Goal: Task Accomplishment & Management: Manage account settings

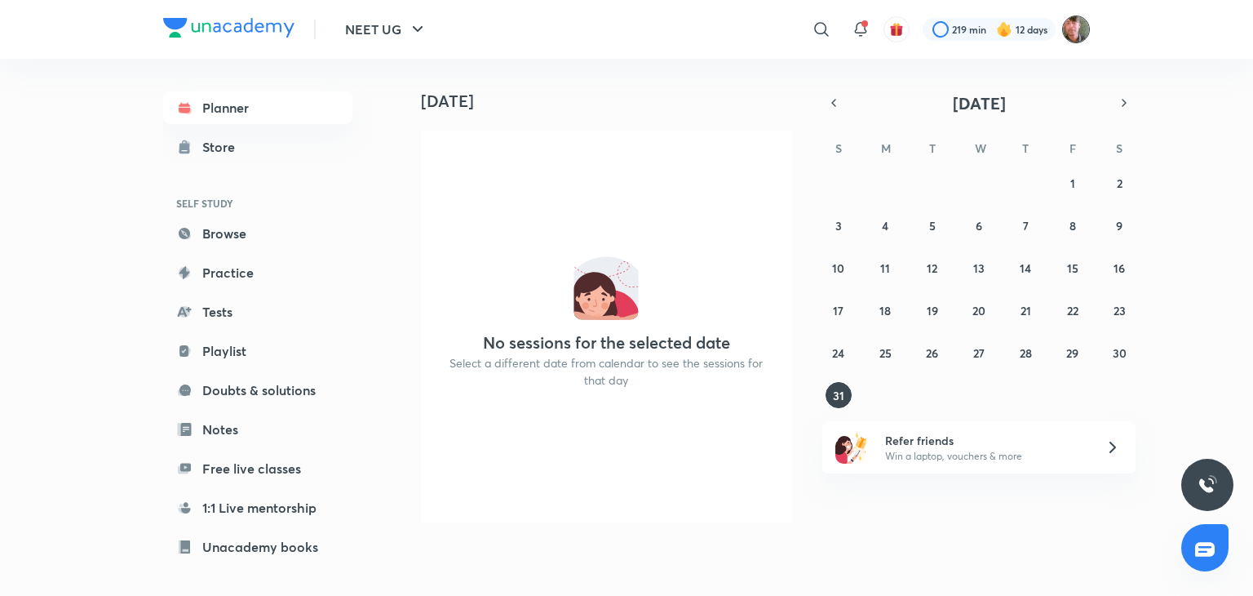
click at [1066, 22] on img at bounding box center [1076, 30] width 28 height 28
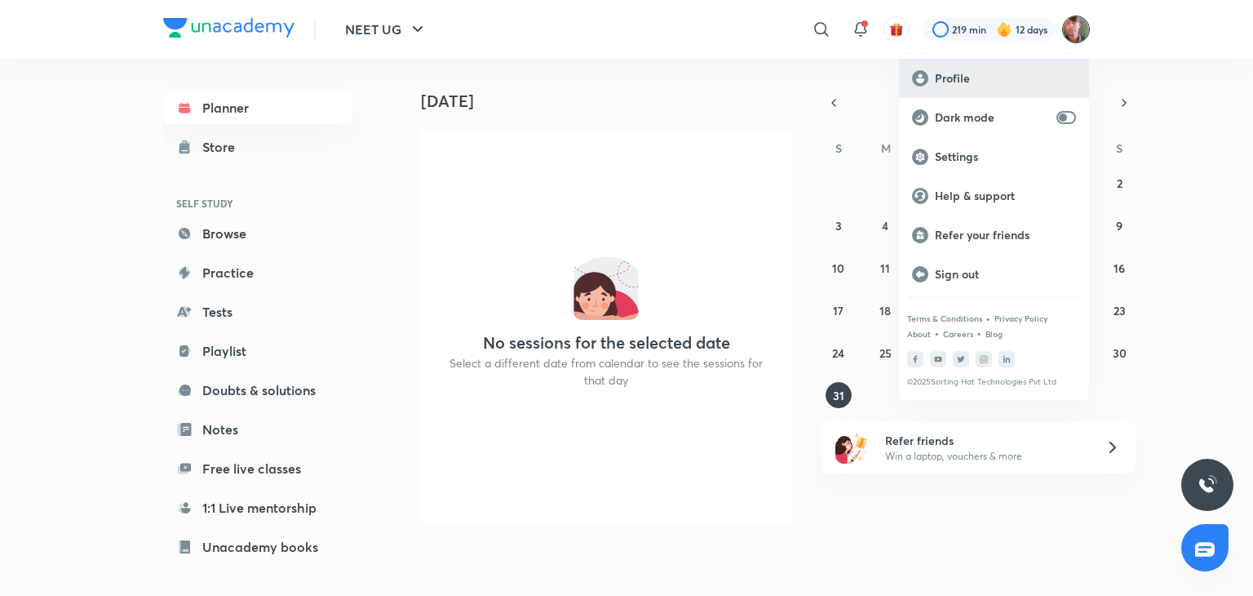
click at [999, 69] on div "Profile" at bounding box center [994, 78] width 190 height 39
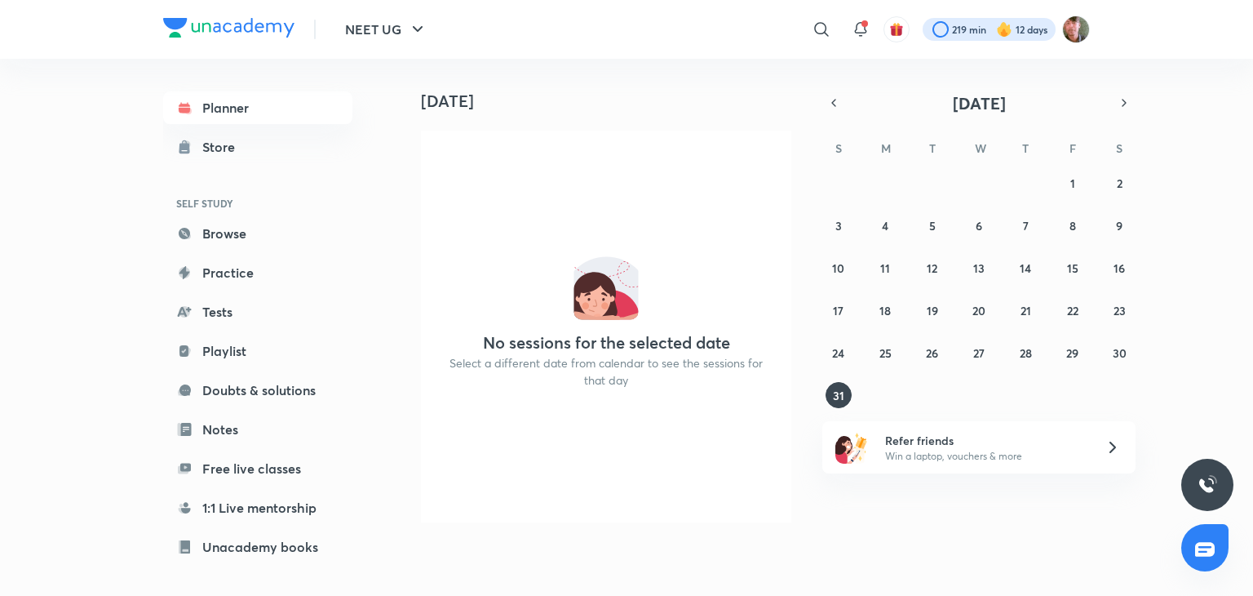
click at [1028, 30] on div at bounding box center [989, 29] width 133 height 23
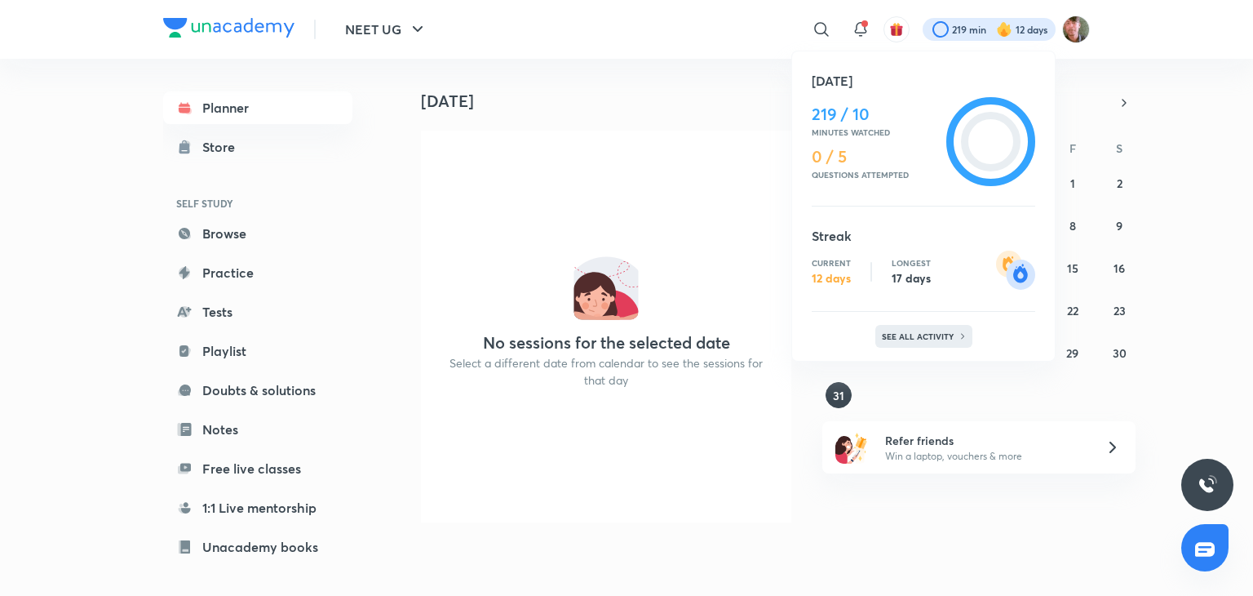
click at [942, 331] on p "See all activity" at bounding box center [920, 336] width 76 height 10
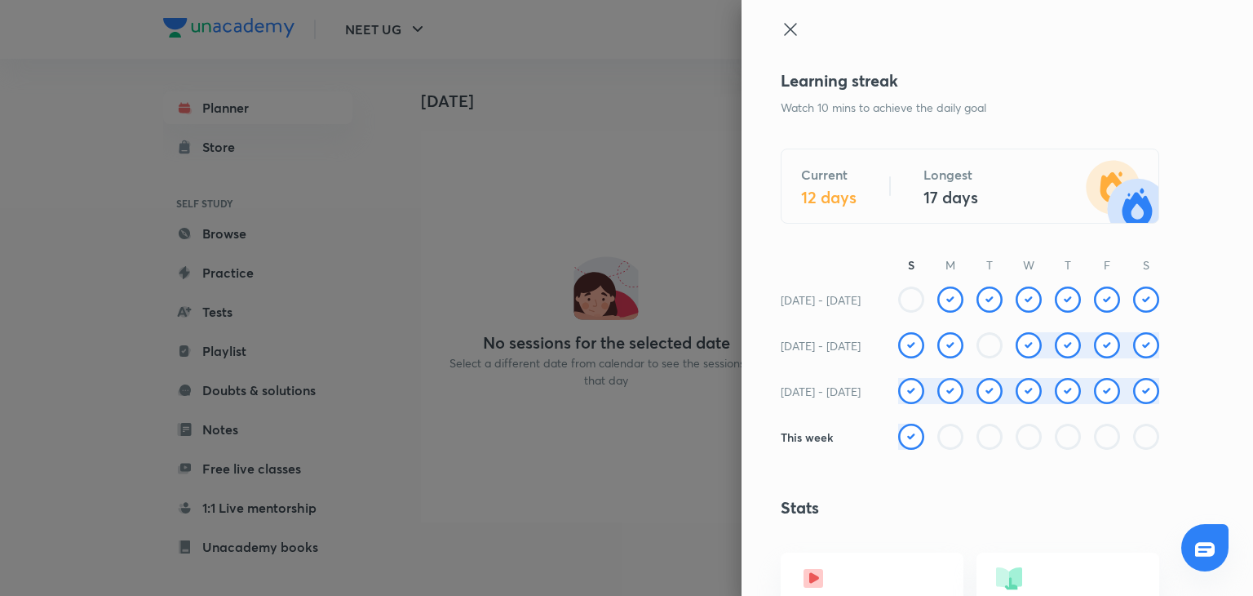
click at [781, 26] on icon at bounding box center [791, 30] width 20 height 20
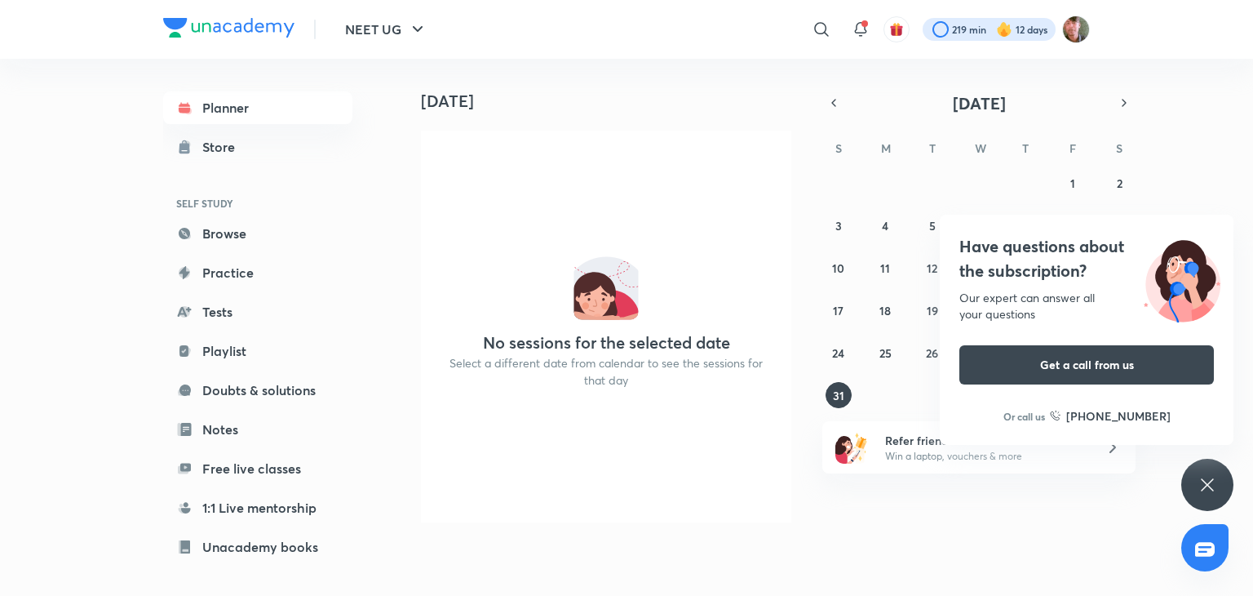
click at [946, 23] on div at bounding box center [989, 29] width 133 height 23
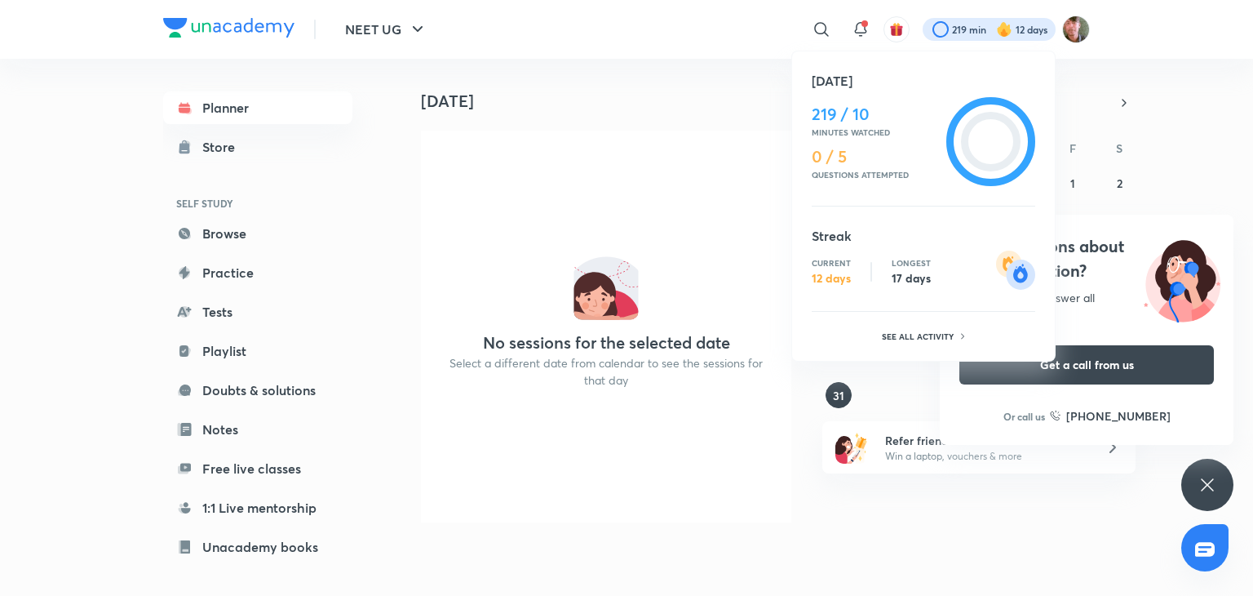
click at [1082, 20] on div at bounding box center [626, 298] width 1253 height 596
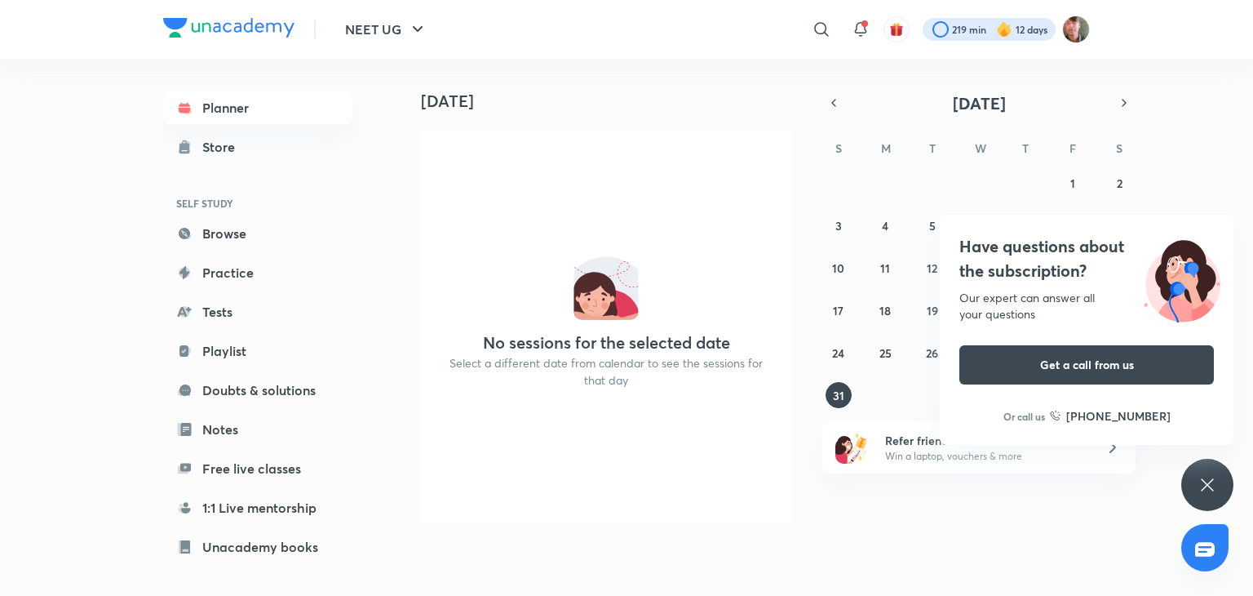
click at [956, 27] on div at bounding box center [989, 29] width 133 height 23
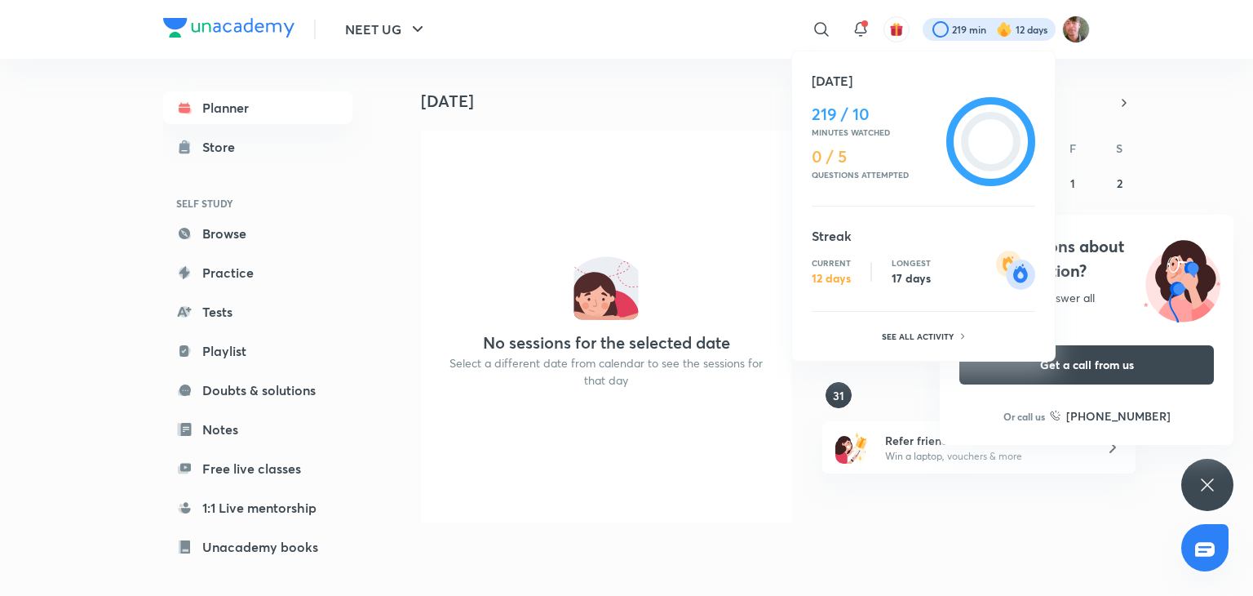
click at [1065, 25] on div at bounding box center [626, 298] width 1253 height 596
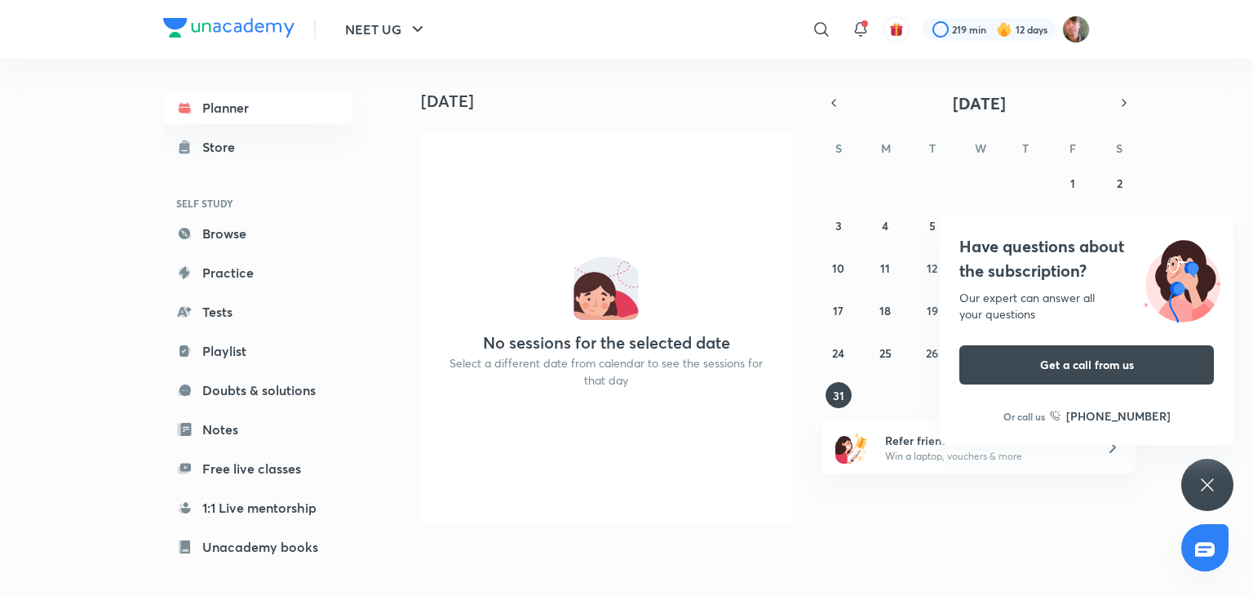
click at [1065, 25] on img at bounding box center [1076, 30] width 28 height 28
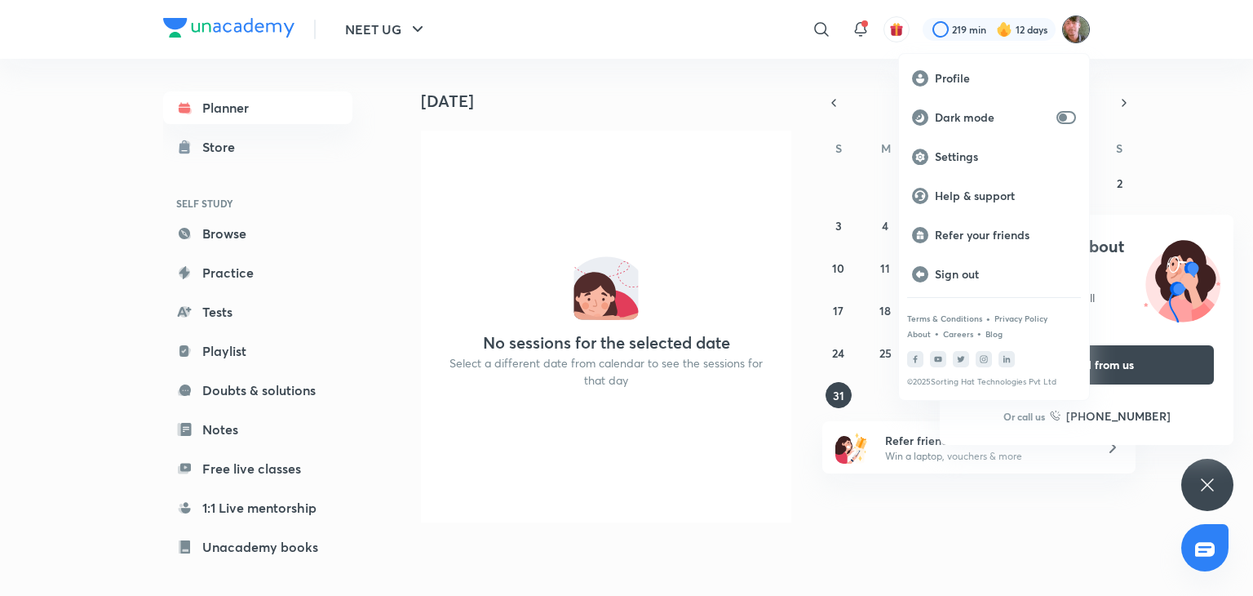
click at [1071, 22] on div at bounding box center [626, 298] width 1253 height 596
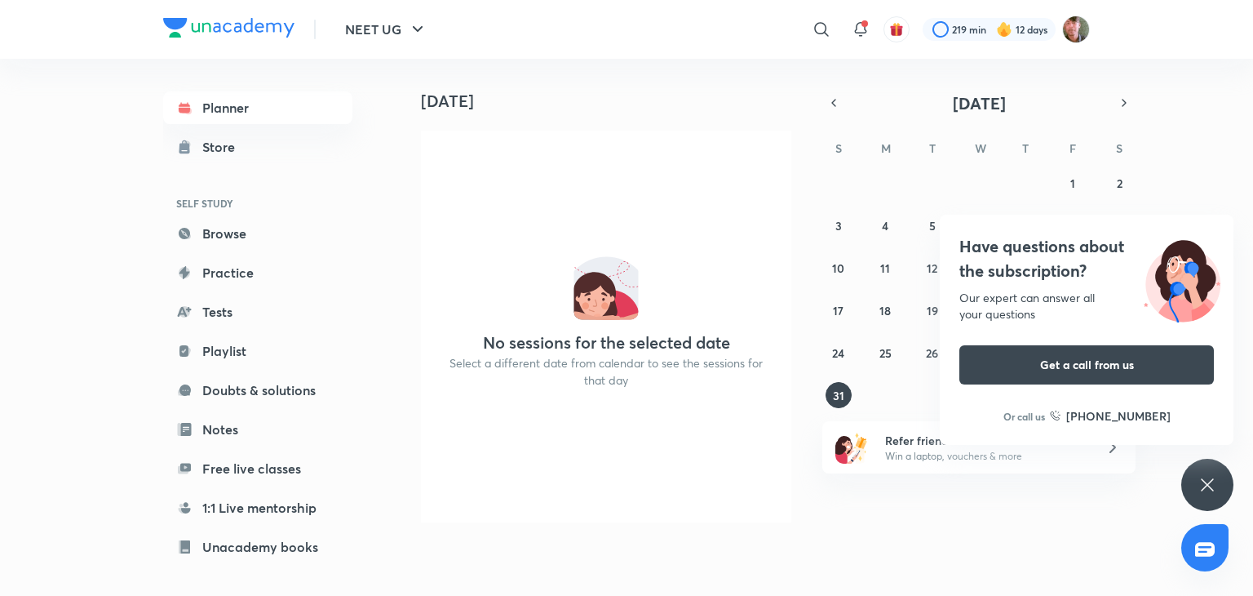
click at [1071, 22] on img at bounding box center [1076, 30] width 28 height 28
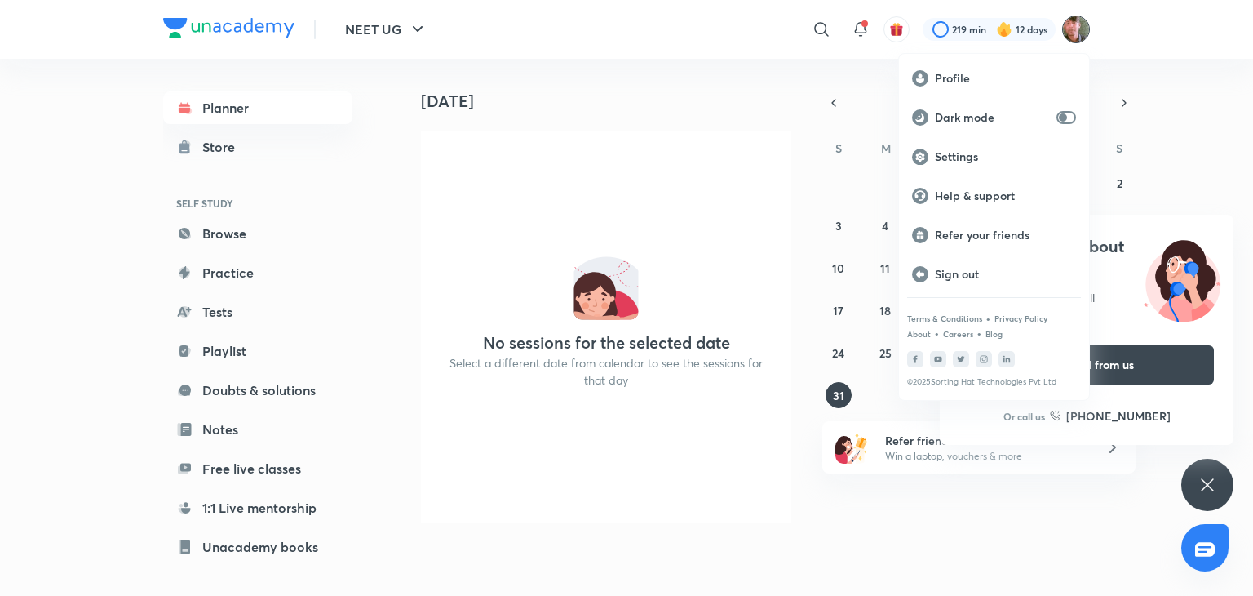
click at [1071, 22] on div at bounding box center [626, 298] width 1253 height 596
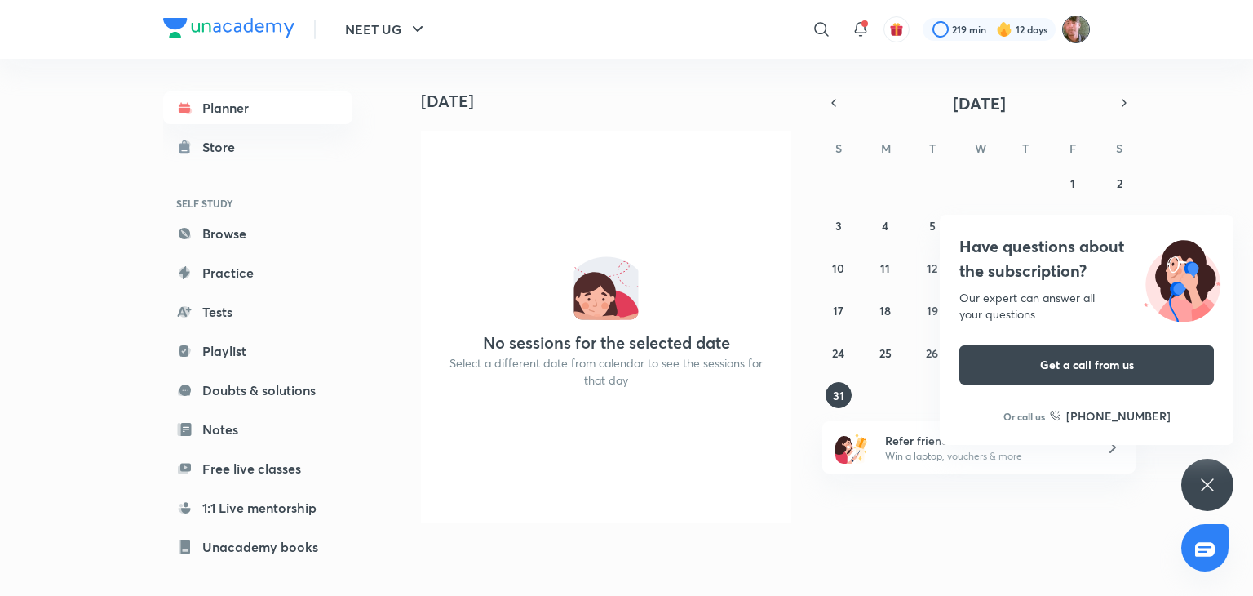
click at [1074, 17] on img at bounding box center [1076, 30] width 28 height 28
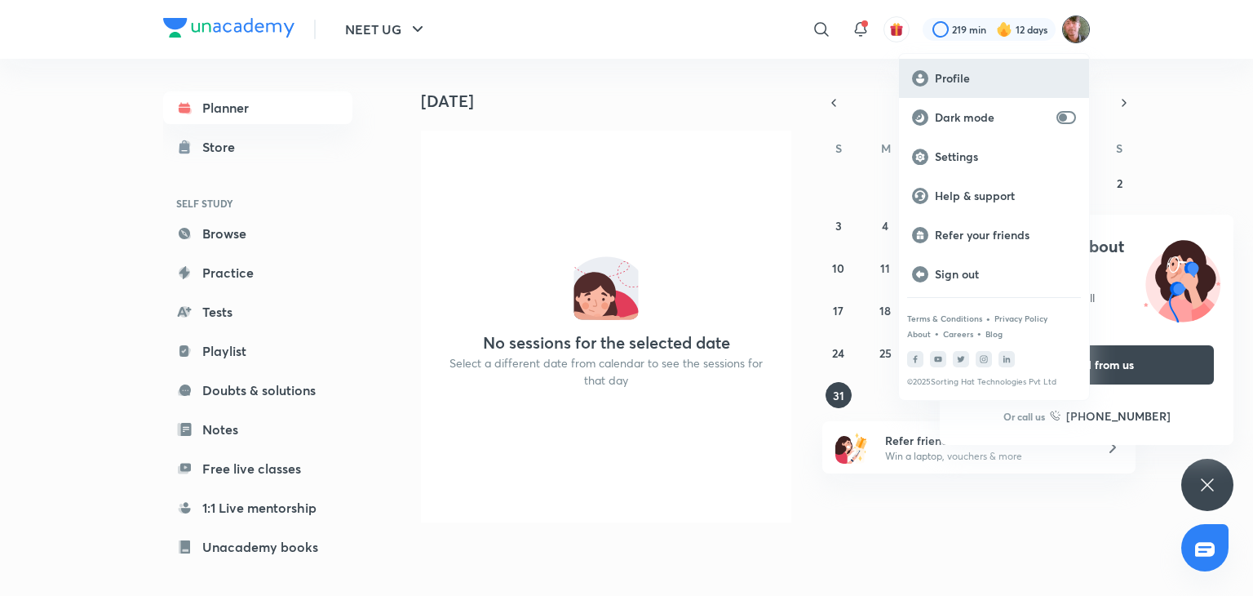
click at [964, 82] on p "Profile" at bounding box center [1005, 78] width 141 height 15
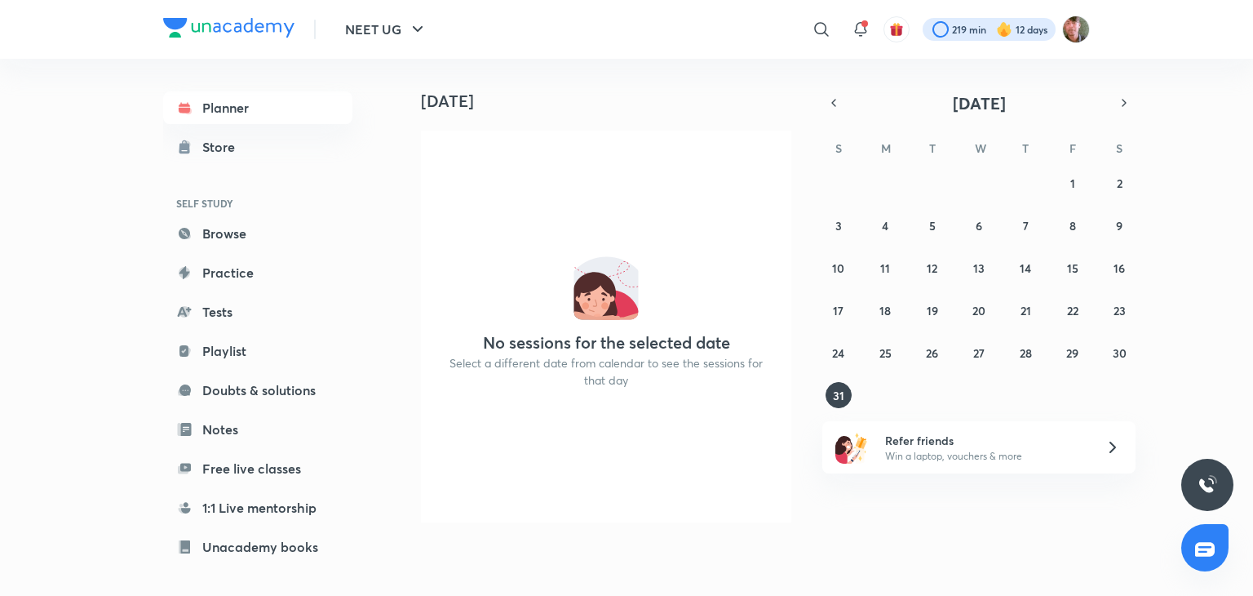
click at [940, 35] on div at bounding box center [989, 29] width 133 height 23
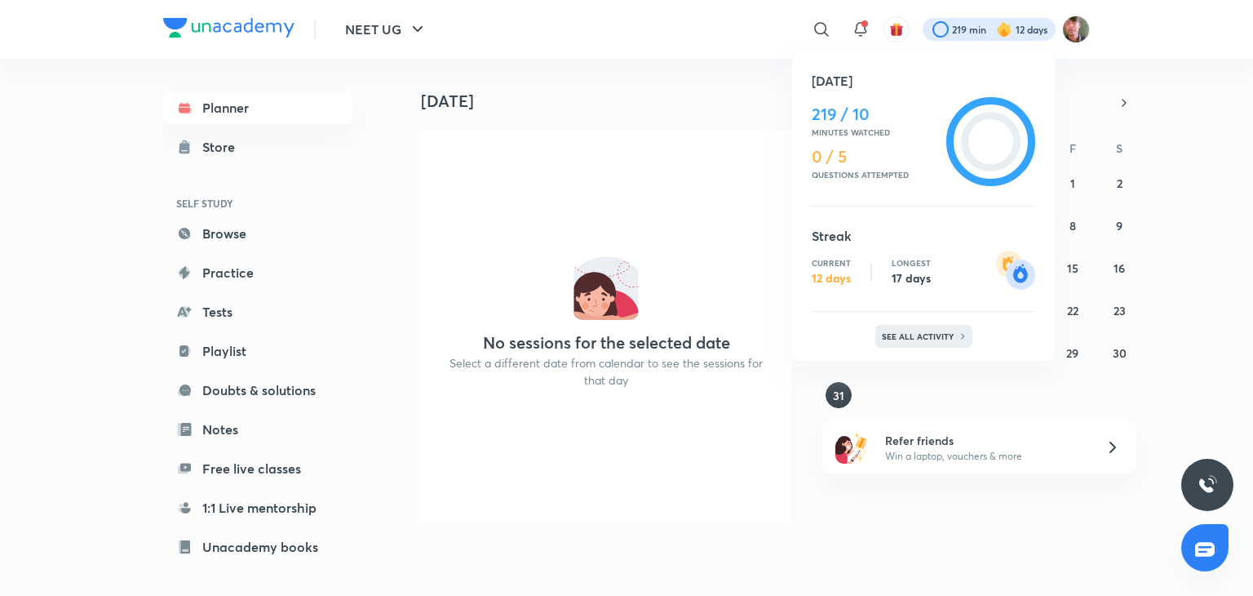
click at [920, 331] on p "See all activity" at bounding box center [920, 336] width 76 height 10
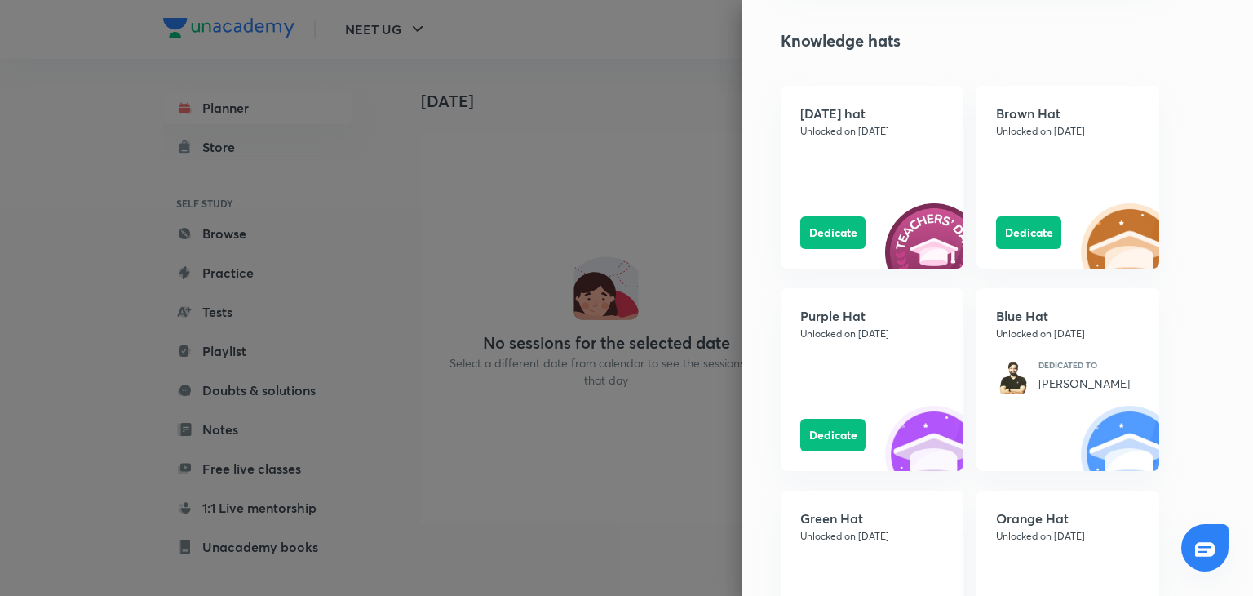
scroll to position [1748, 0]
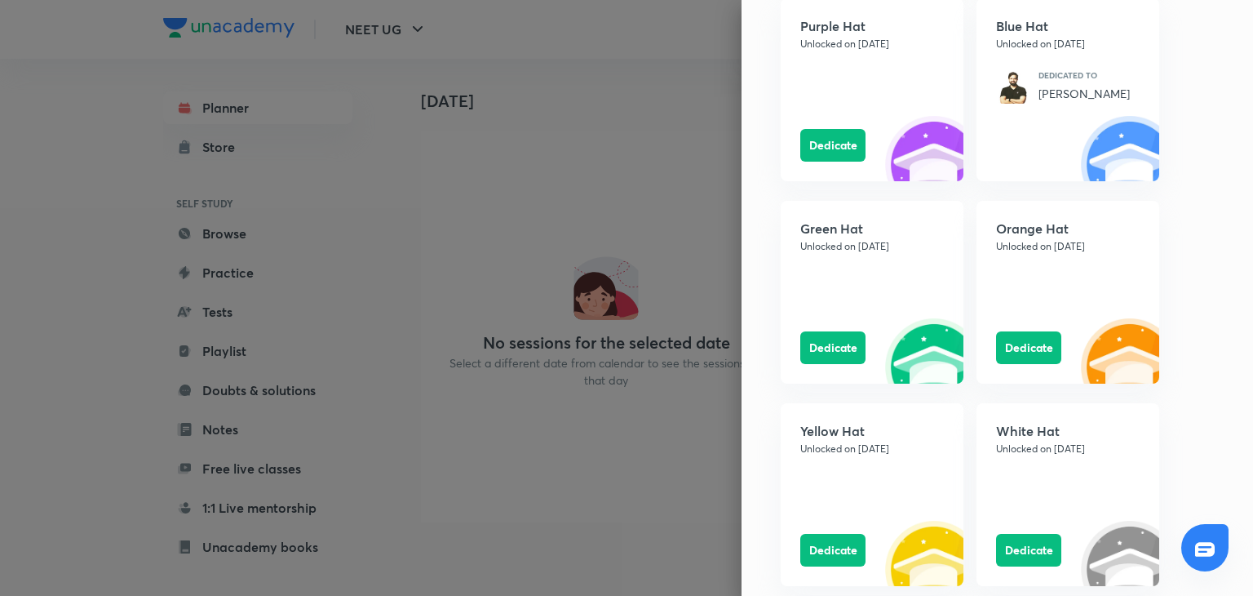
click at [468, 219] on div at bounding box center [626, 298] width 1253 height 596
